Goal: Book appointment/travel/reservation

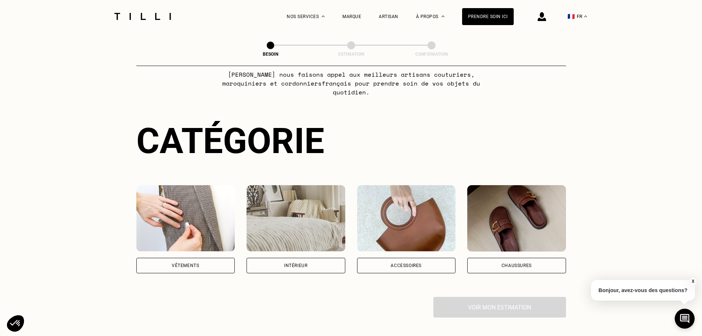
scroll to position [111, 0]
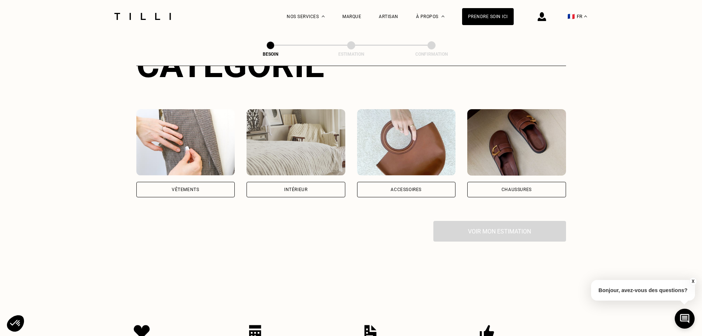
click at [196, 187] on div "Vêtements" at bounding box center [185, 189] width 27 height 4
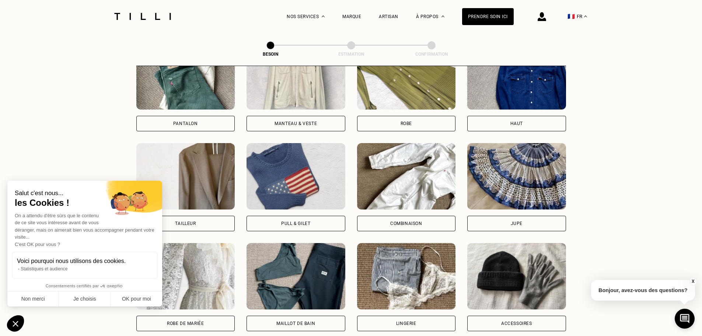
scroll to position [389, 0]
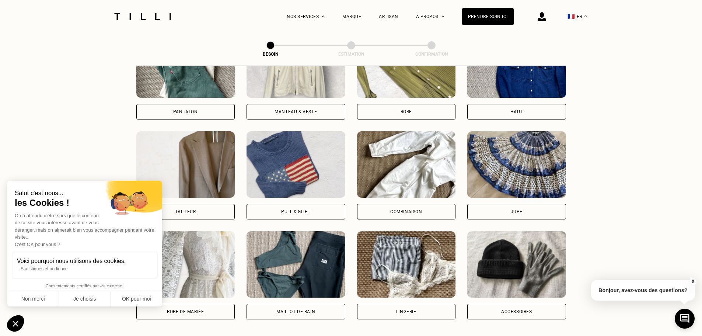
click at [200, 204] on div "Tailleur" at bounding box center [185, 211] width 99 height 15
select select "FR"
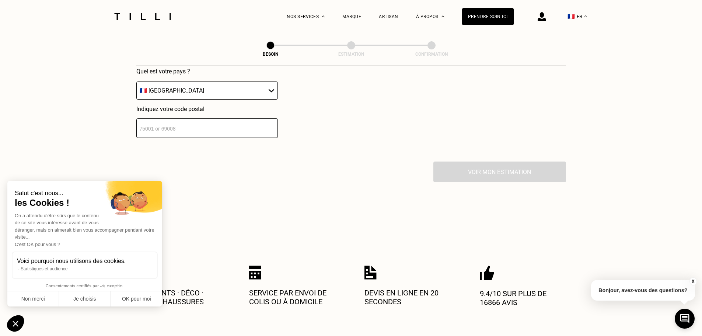
scroll to position [716, 0]
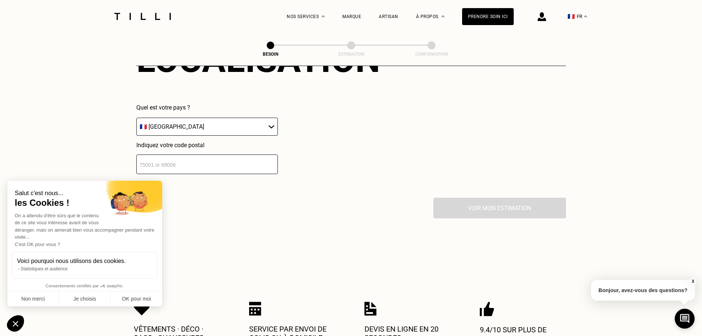
click at [202, 156] on input "number" at bounding box center [207, 165] width 142 height 20
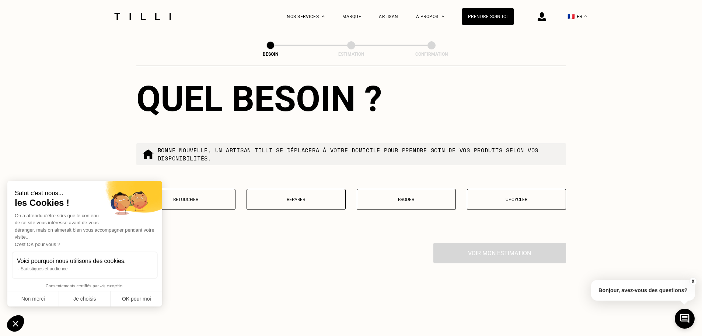
scroll to position [899, 0]
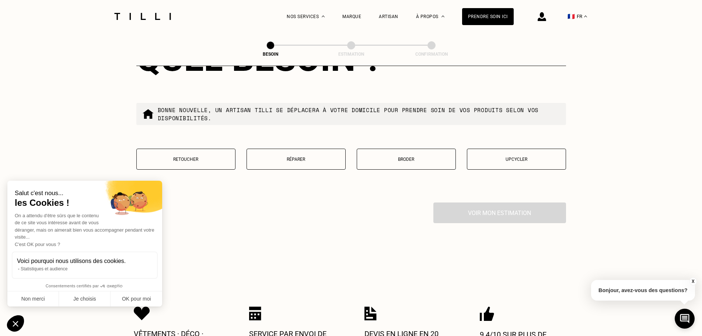
type input "78370"
click at [292, 157] on p "Réparer" at bounding box center [296, 159] width 91 height 5
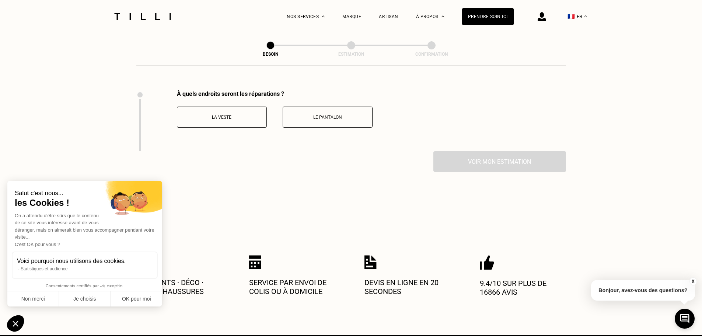
scroll to position [1015, 0]
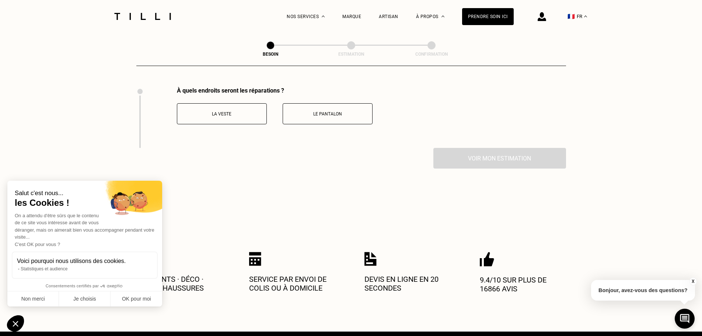
click at [234, 112] on button "La veste" at bounding box center [222, 113] width 90 height 21
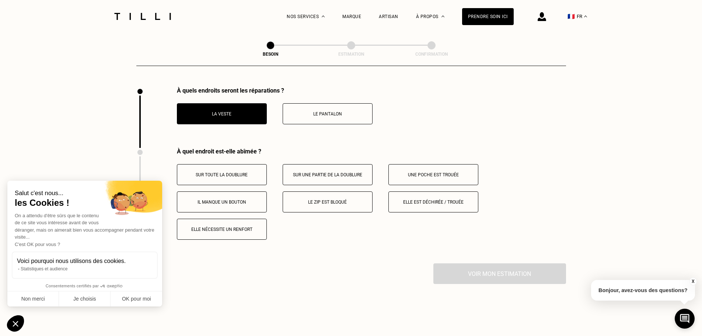
scroll to position [1076, 0]
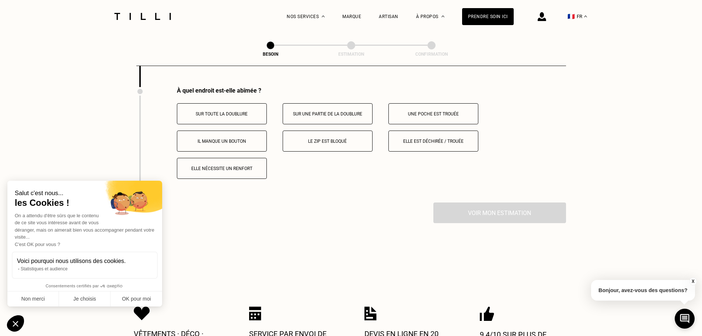
click at [452, 139] on p "Elle est déchirée / trouée" at bounding box center [434, 141] width 82 height 5
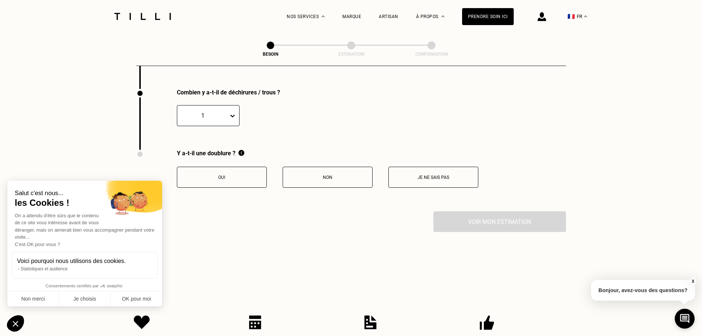
scroll to position [1191, 0]
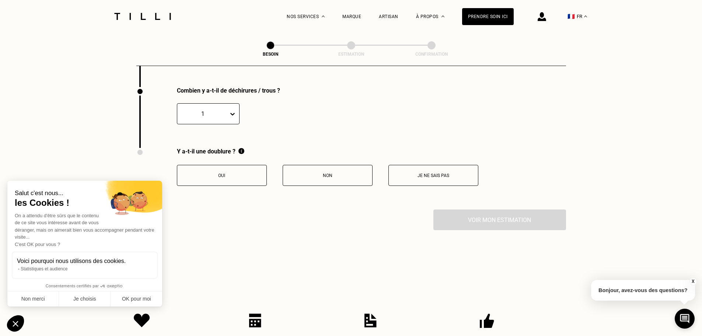
click at [243, 176] on button "Oui" at bounding box center [222, 175] width 90 height 21
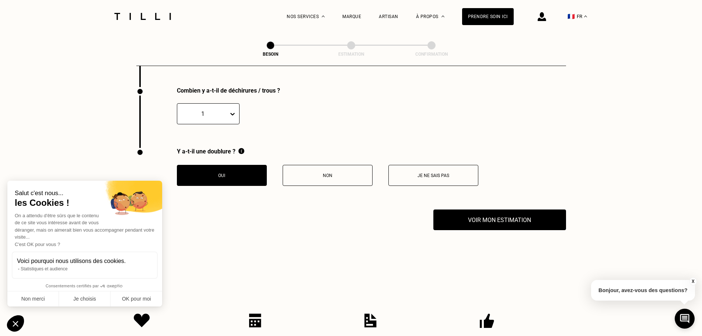
click at [465, 174] on button "Je ne sais pas" at bounding box center [434, 175] width 90 height 21
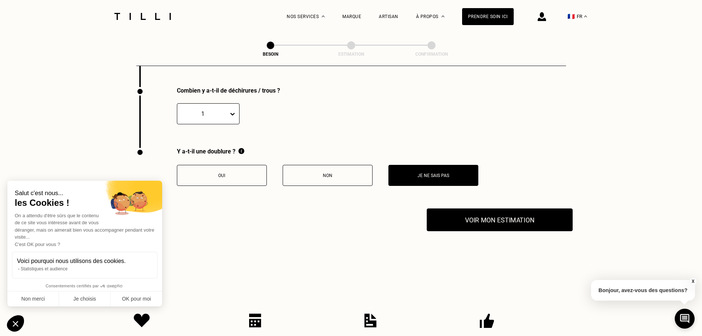
click at [478, 218] on button "Voir mon estimation" at bounding box center [500, 219] width 146 height 23
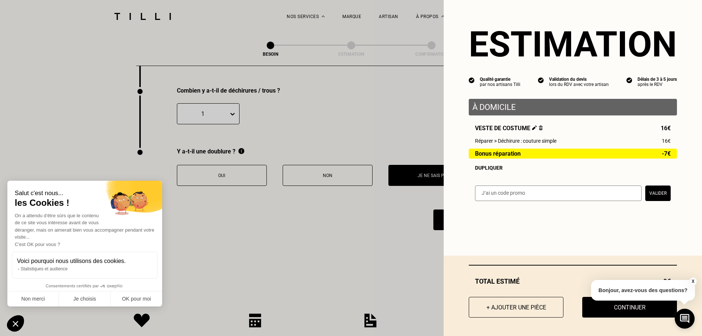
click at [693, 280] on button "X" at bounding box center [693, 281] width 7 height 8
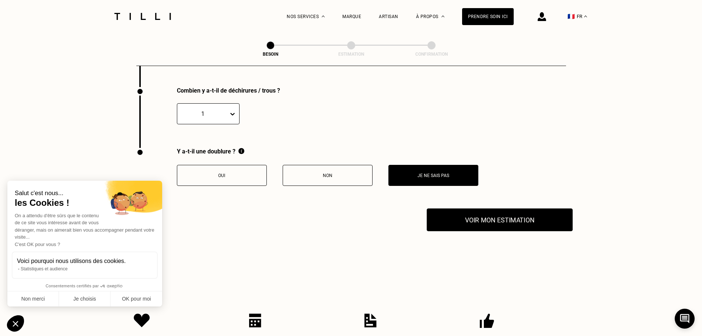
click at [525, 217] on button "Voir mon estimation" at bounding box center [500, 219] width 146 height 23
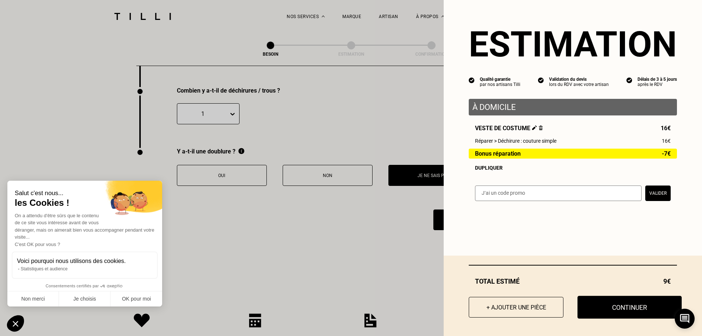
click at [593, 301] on button "Continuer" at bounding box center [630, 307] width 104 height 23
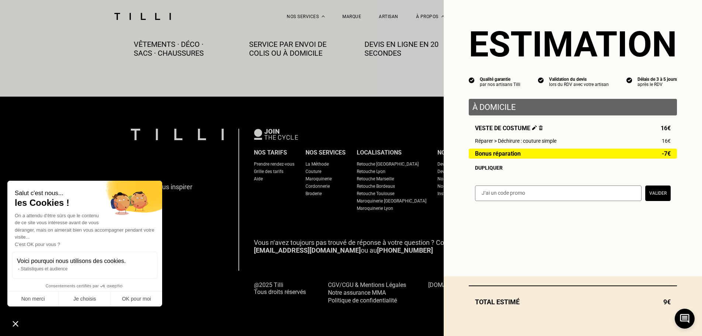
scroll to position [411, 0]
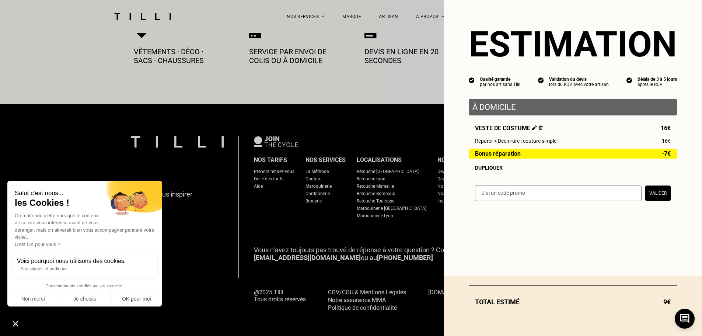
select select "FR"
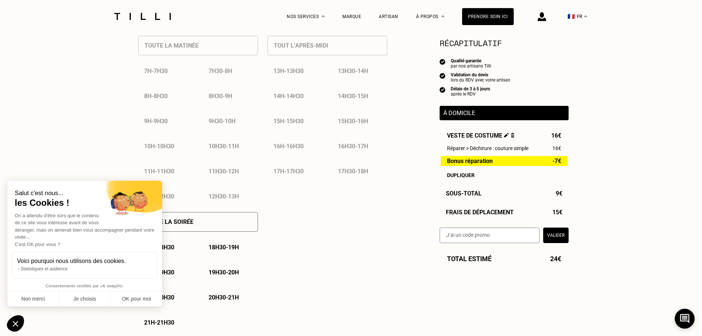
scroll to position [369, 0]
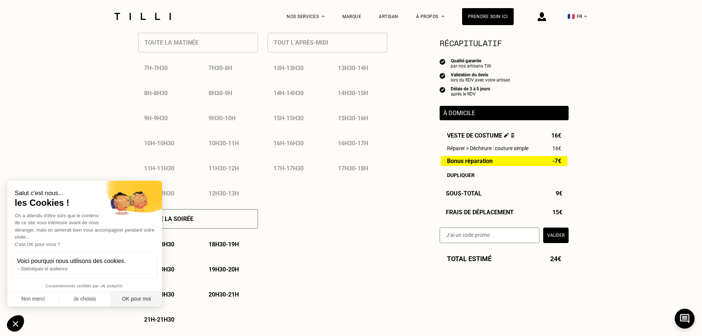
click at [116, 299] on button "OK pour moi" at bounding box center [137, 298] width 52 height 15
checkbox input "true"
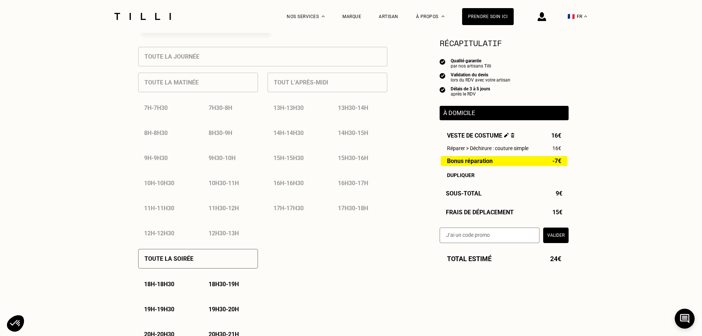
scroll to position [221, 0]
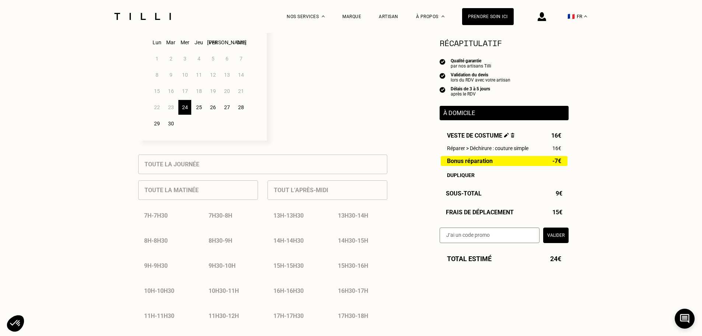
click at [226, 115] on div "27" at bounding box center [227, 107] width 13 height 15
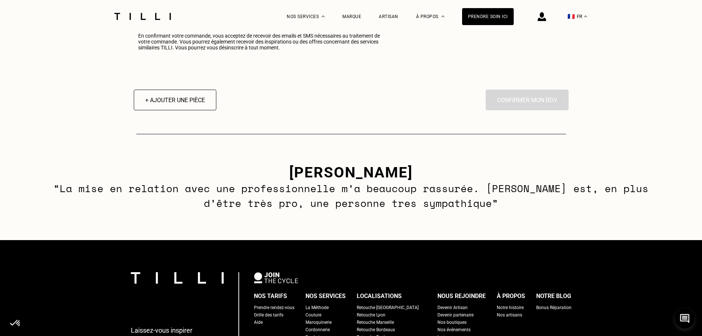
scroll to position [1033, 0]
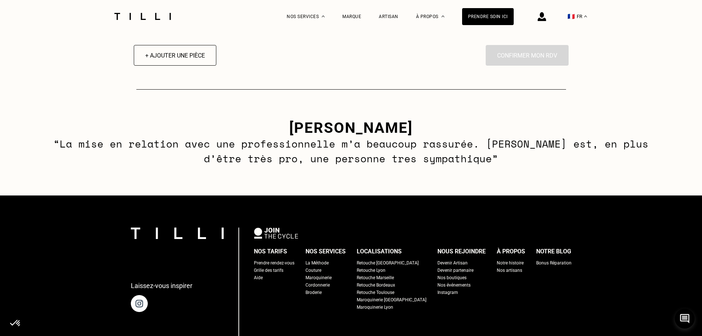
click at [443, 281] on div "Nos boutiques" at bounding box center [452, 277] width 29 height 7
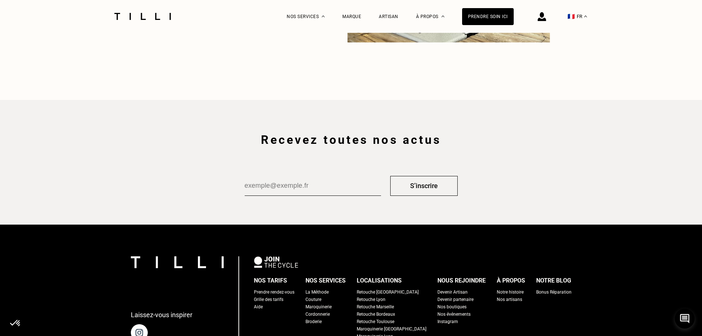
scroll to position [1254, 0]
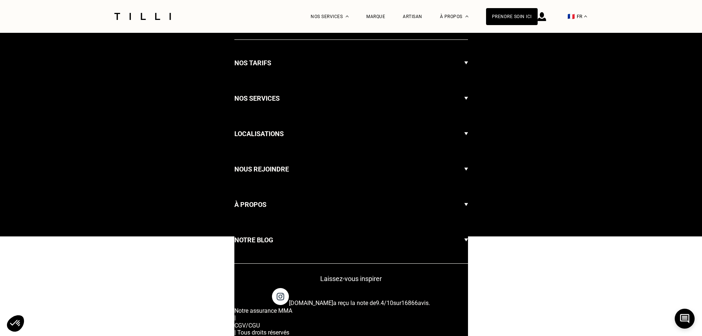
scroll to position [411, 0]
